Goal: Task Accomplishment & Management: Use online tool/utility

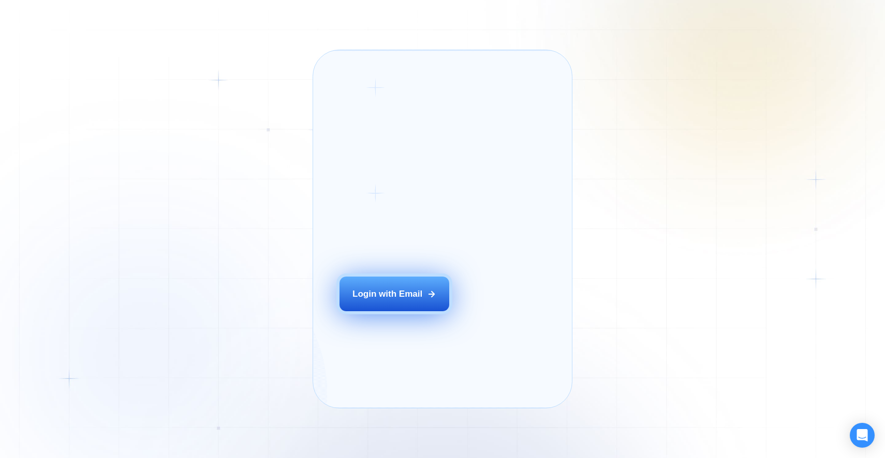
click at [380, 301] on div "Login with Email" at bounding box center [387, 294] width 70 height 12
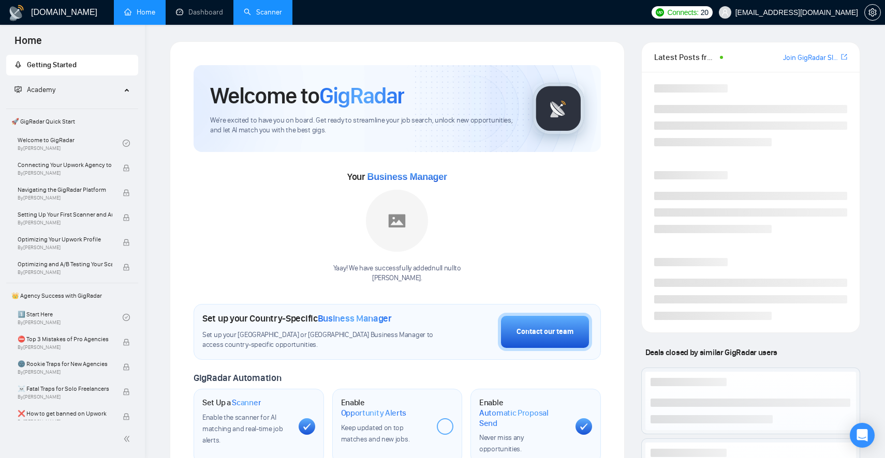
click at [264, 8] on link "Scanner" at bounding box center [263, 12] width 38 height 9
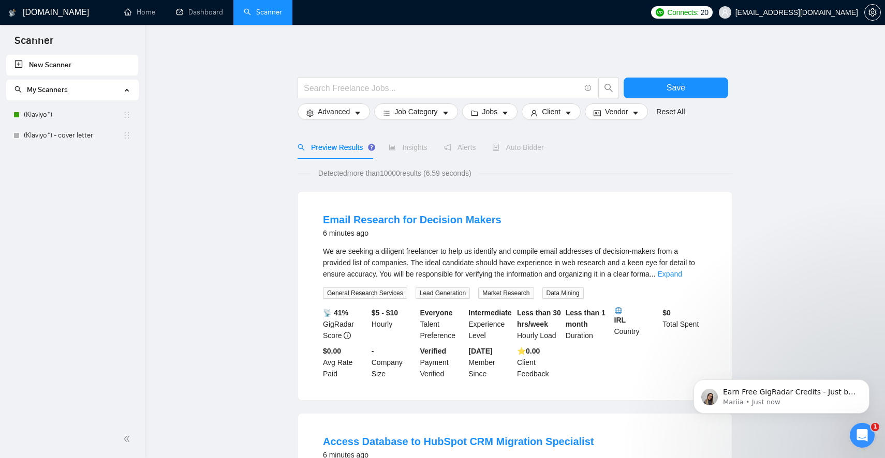
click at [505, 147] on span "Auto Bidder" at bounding box center [517, 147] width 51 height 8
click at [199, 17] on link "Dashboard" at bounding box center [199, 12] width 47 height 9
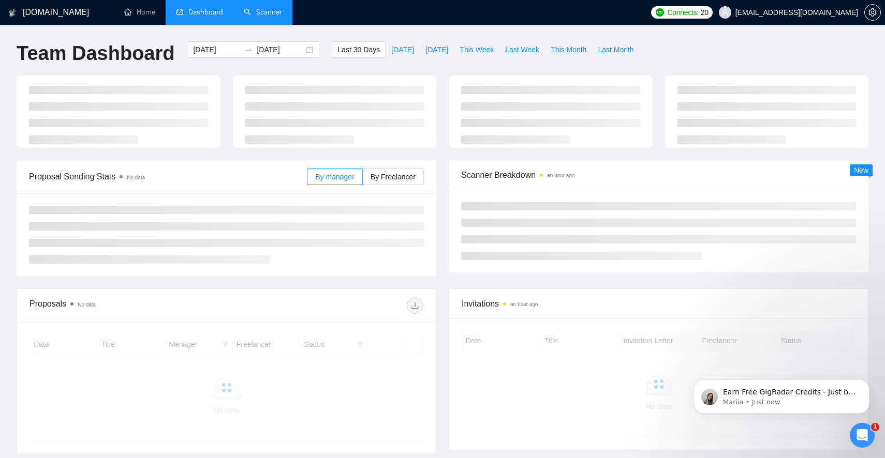
click at [199, 18] on li "Dashboard" at bounding box center [200, 12] width 68 height 25
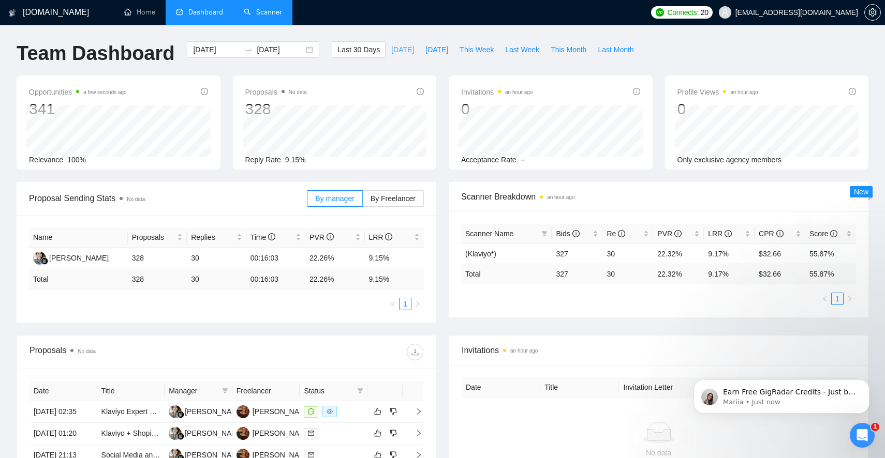
click at [397, 52] on span "[DATE]" at bounding box center [402, 49] width 23 height 11
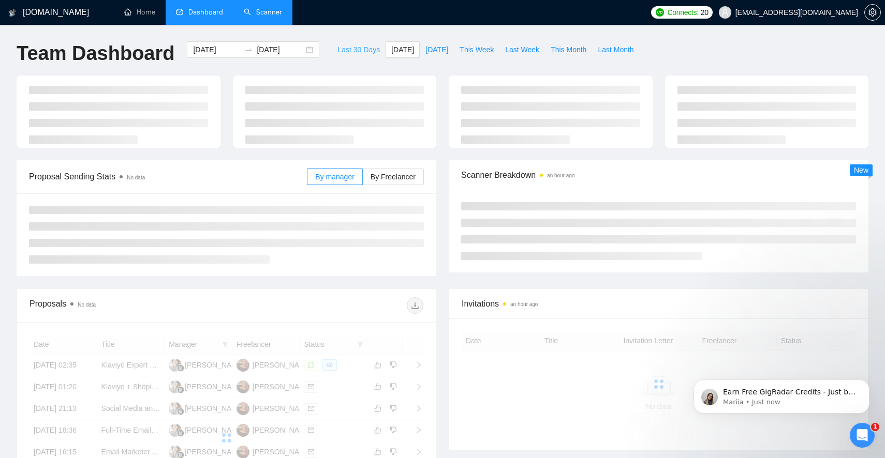
click at [373, 55] on button "Last 30 Days" at bounding box center [359, 49] width 54 height 17
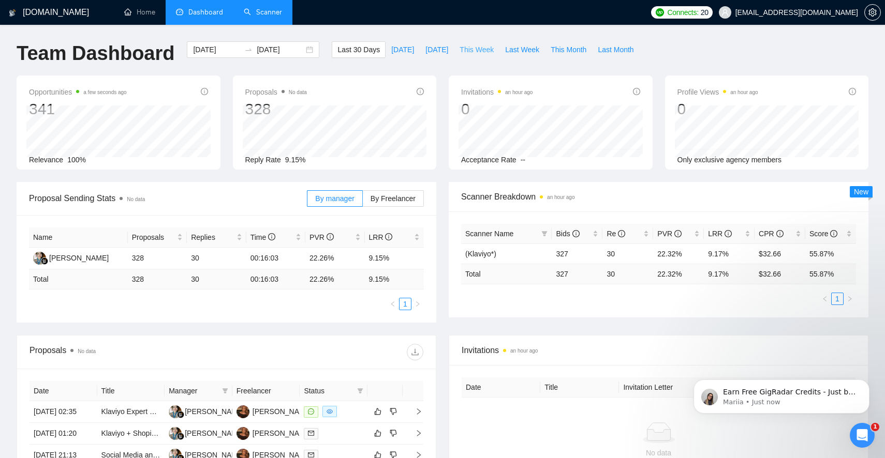
click at [465, 50] on span "This Week" at bounding box center [476, 49] width 34 height 11
click at [517, 52] on span "Last Week" at bounding box center [522, 49] width 34 height 11
type input "[DATE]"
click at [570, 52] on span "This Month" at bounding box center [568, 49] width 36 height 11
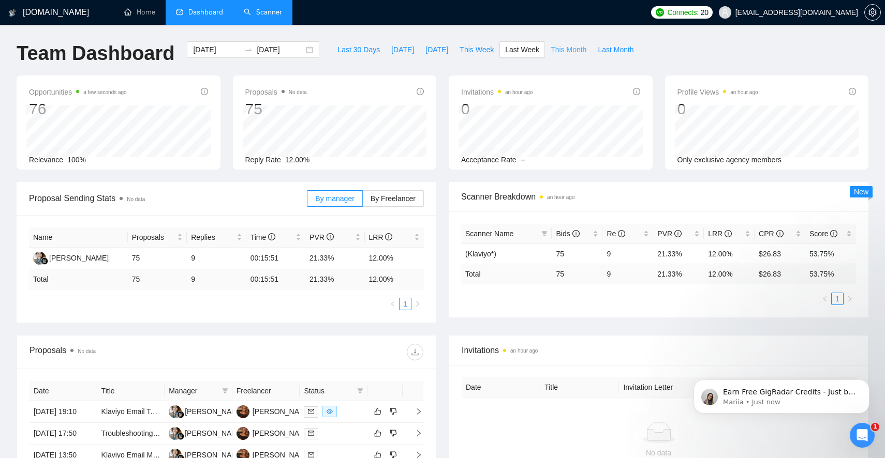
type input "[DATE]"
click at [627, 52] on span "Last Month" at bounding box center [615, 49] width 36 height 11
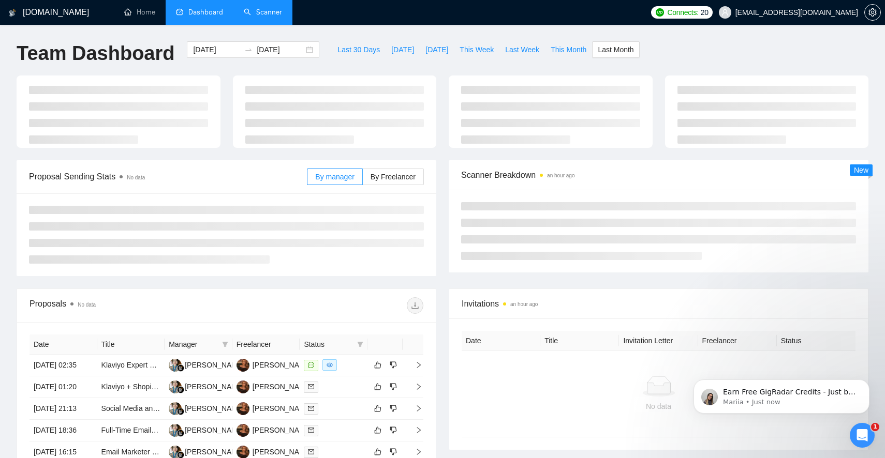
type input "[DATE]"
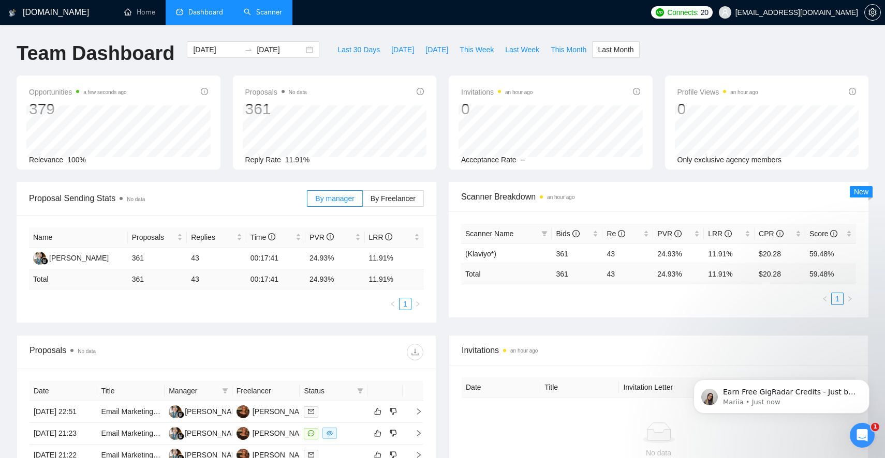
click at [275, 9] on link "Scanner" at bounding box center [263, 12] width 38 height 9
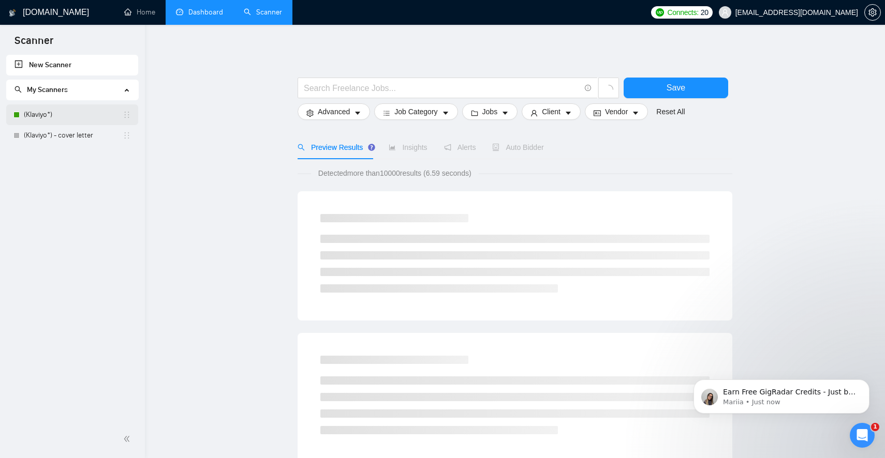
click at [46, 111] on link "(Klaviyo*)" at bounding box center [73, 114] width 99 height 21
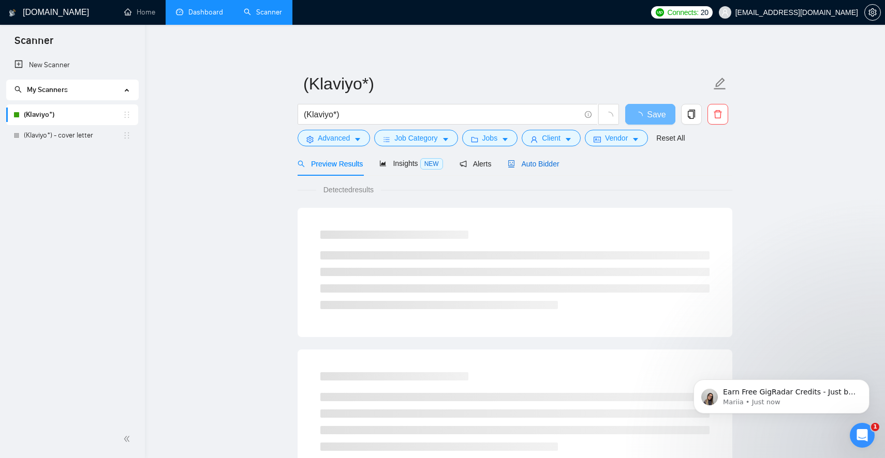
click at [530, 169] on div "Auto Bidder" at bounding box center [532, 163] width 51 height 11
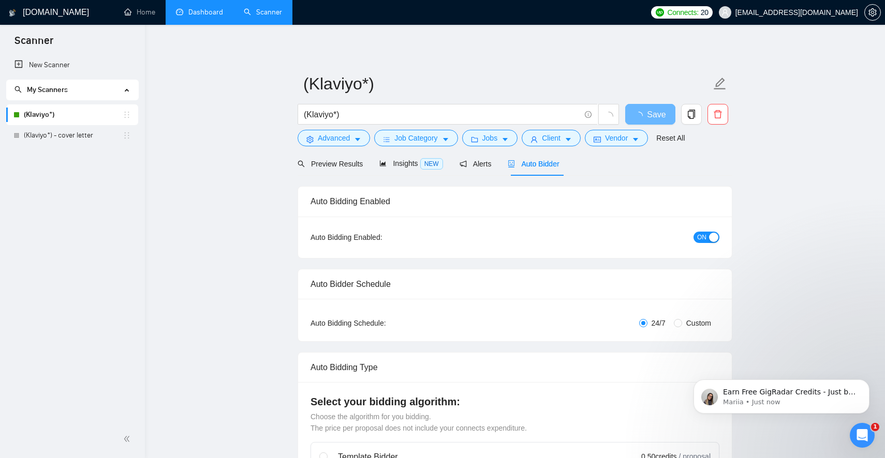
checkbox input "true"
